Goal: Transaction & Acquisition: Purchase product/service

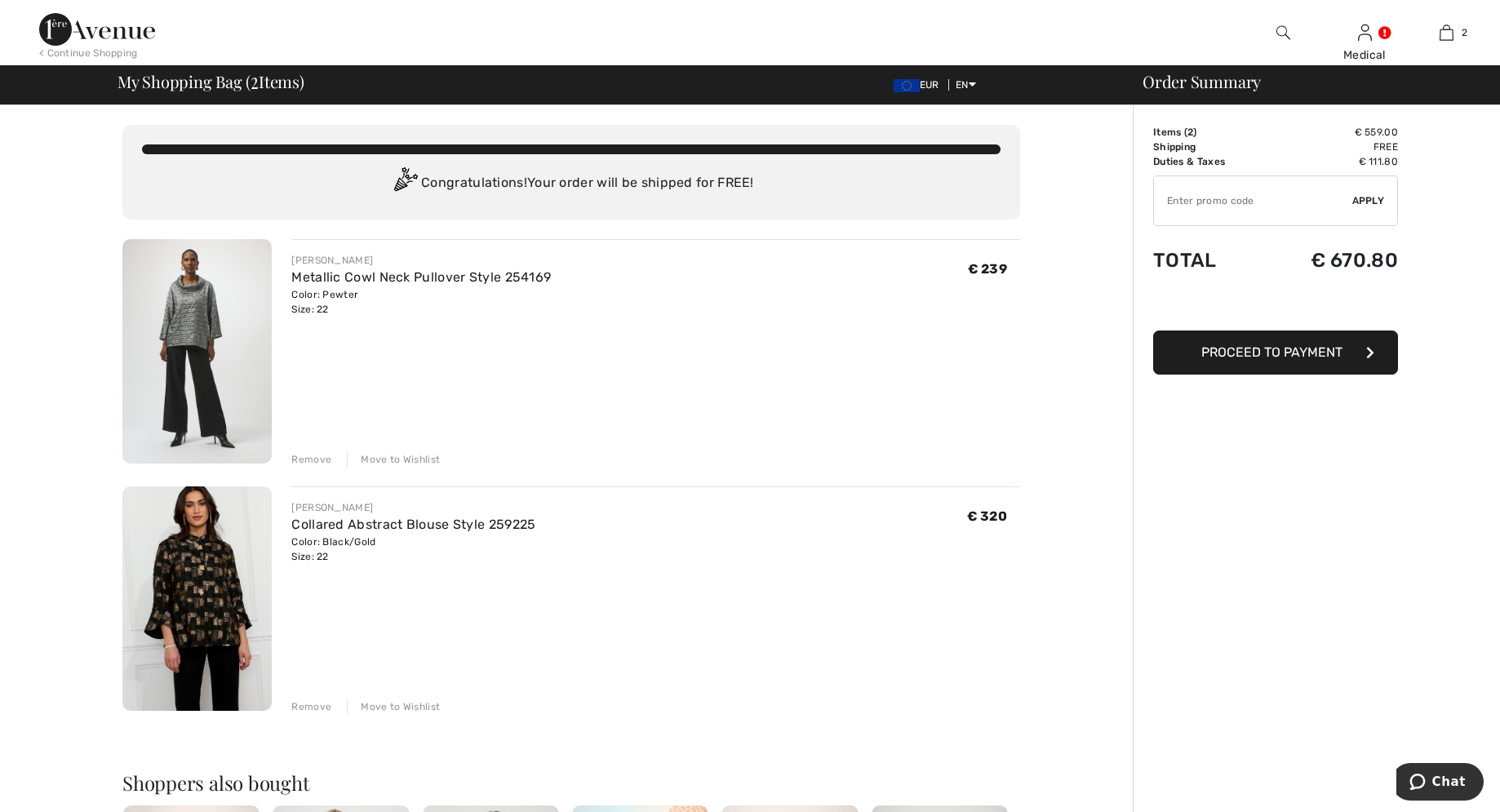
click at [193, 330] on img at bounding box center [197, 350] width 150 height 224
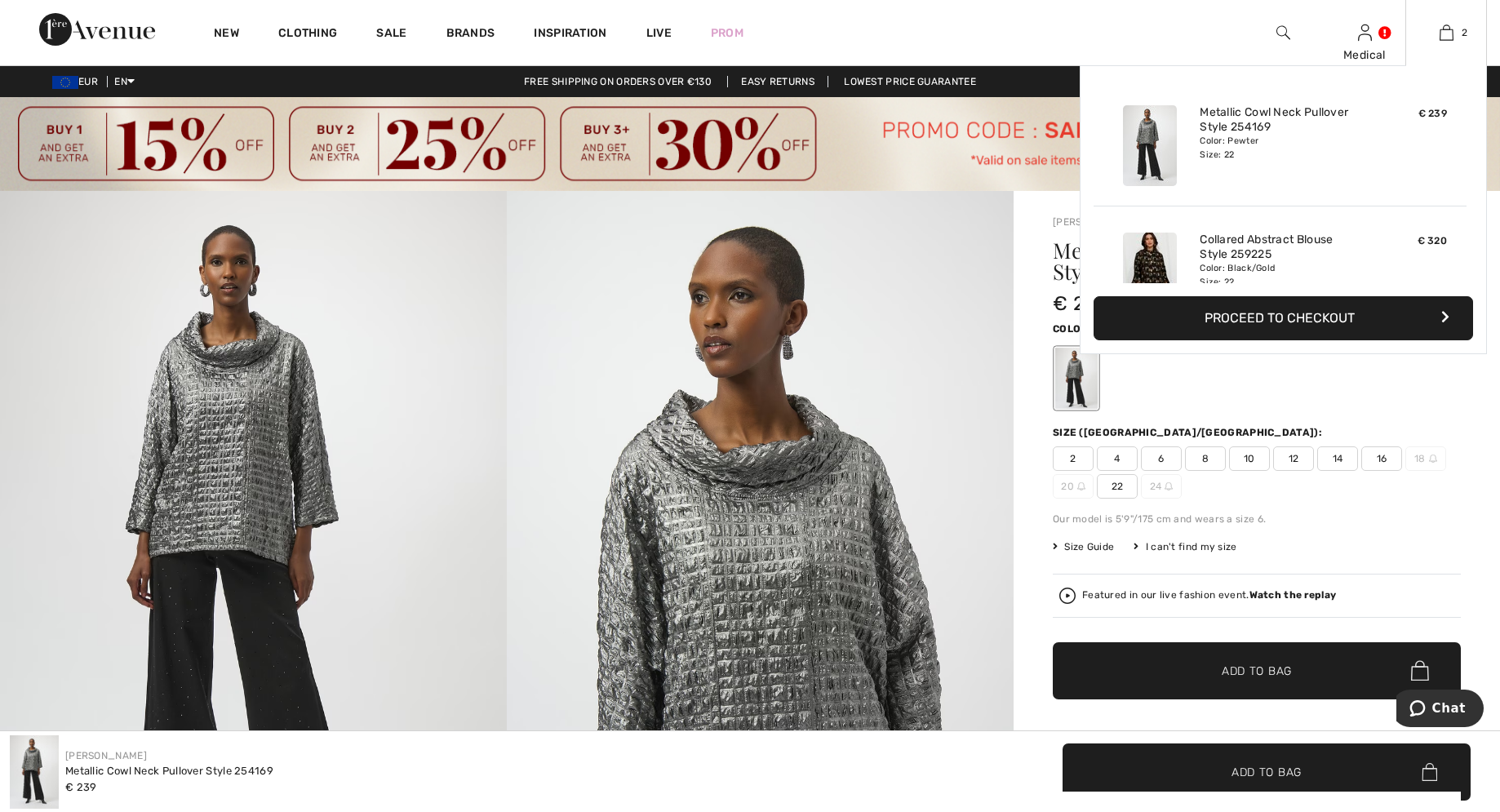
drag, startPoint x: 1446, startPoint y: 34, endPoint x: 1423, endPoint y: 44, distance: 25.1
click at [1444, 34] on img at bounding box center [1446, 32] width 14 height 20
click at [1261, 258] on link "Collared Abstract Blouse Style 259225" at bounding box center [1280, 247] width 161 height 29
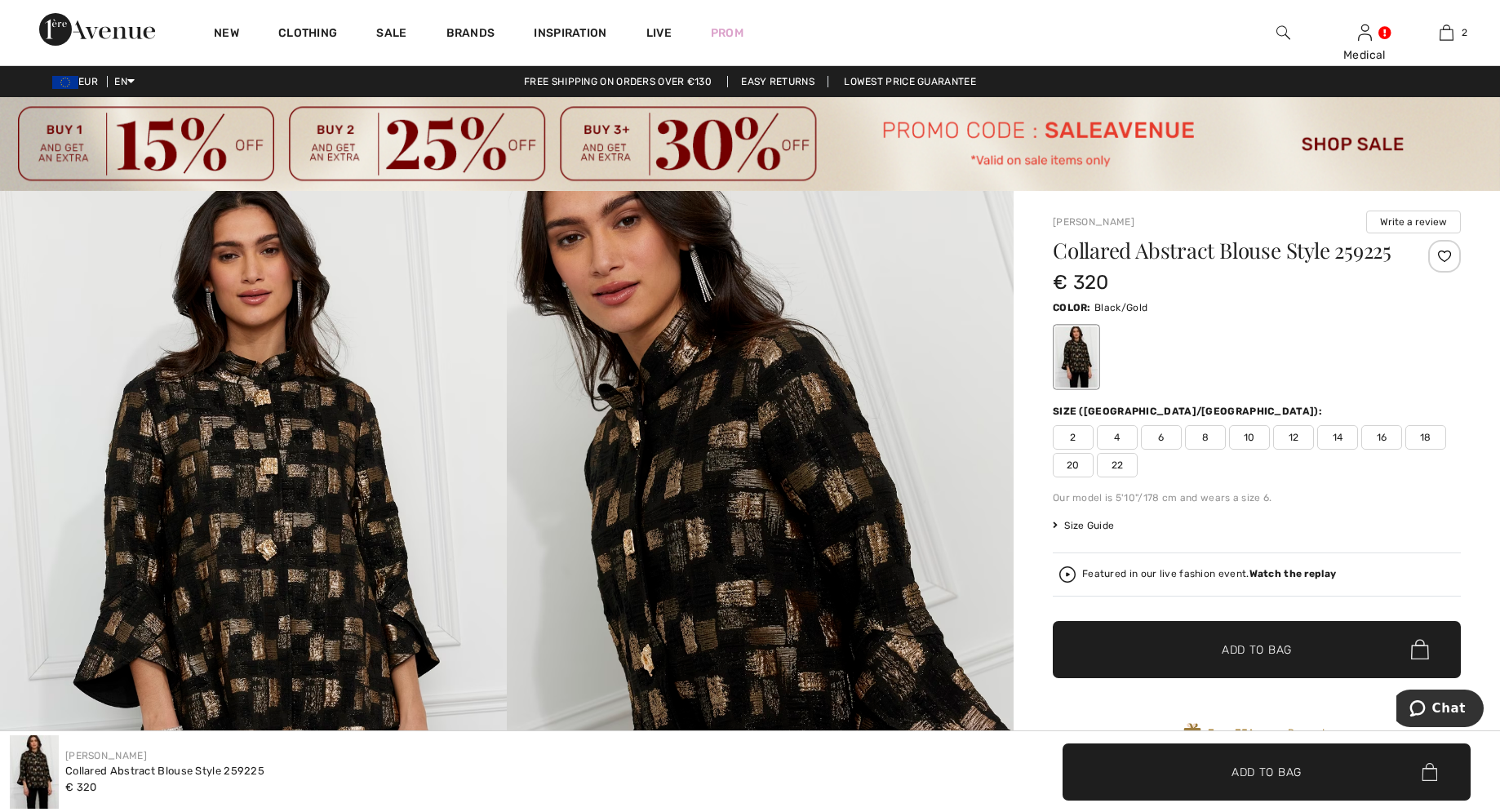
click at [270, 533] on img at bounding box center [253, 571] width 507 height 760
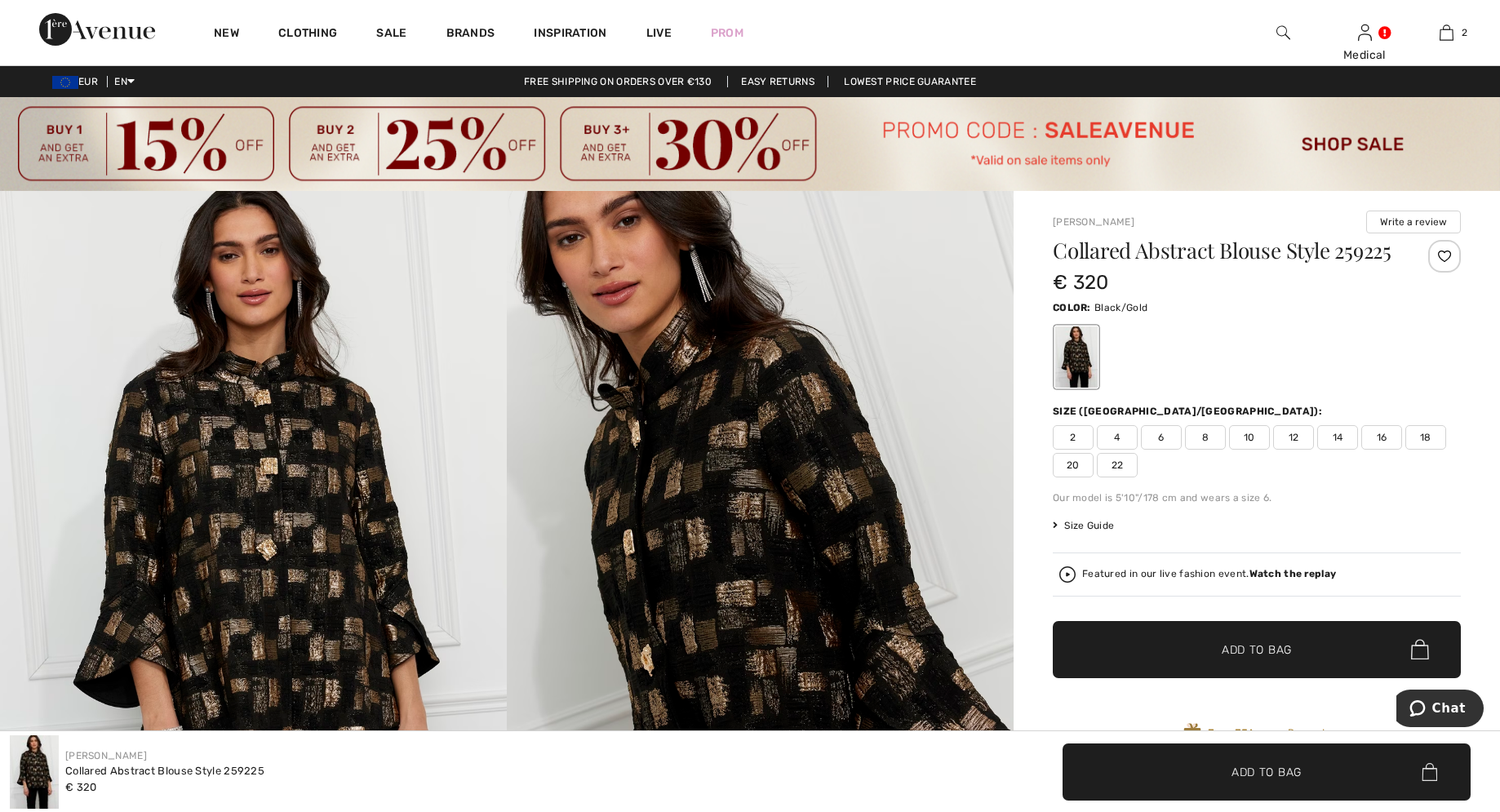
click at [297, 512] on img at bounding box center [253, 571] width 507 height 760
